Goal: Check status

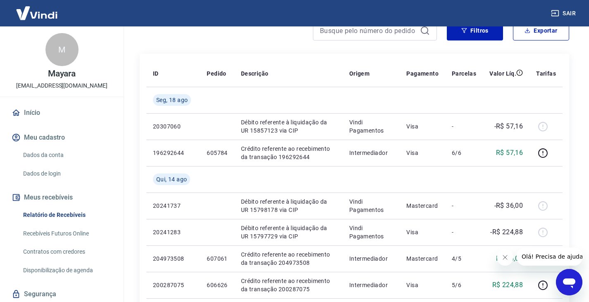
scroll to position [83, 0]
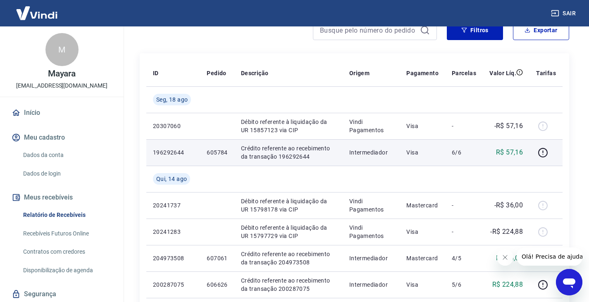
click at [222, 155] on p "605784" at bounding box center [217, 152] width 21 height 8
copy p "605784"
